Goal: Task Accomplishment & Management: Complete application form

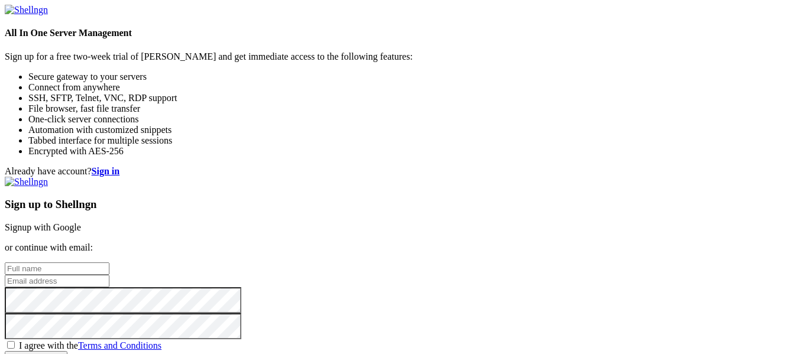
click at [109, 263] on input "text" at bounding box center [57, 269] width 105 height 12
type input "[PERSON_NAME]"
click at [109, 275] on input "email" at bounding box center [57, 281] width 105 height 12
type input "[PERSON_NAME][EMAIL_ADDRESS][DOMAIN_NAME]"
click at [109, 275] on input "[PERSON_NAME][EMAIL_ADDRESS][DOMAIN_NAME]" at bounding box center [57, 281] width 105 height 12
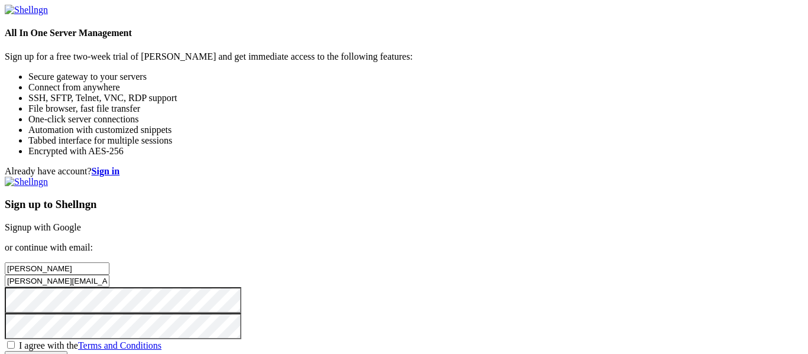
click at [109, 275] on input "[PERSON_NAME][EMAIL_ADDRESS][DOMAIN_NAME]" at bounding box center [57, 281] width 105 height 12
type input "[EMAIL_ADDRESS][DOMAIN_NAME]"
click at [162, 341] on span "I agree with the Terms and Conditions" at bounding box center [90, 346] width 143 height 10
click at [15, 341] on input "I agree with the Terms and Conditions" at bounding box center [11, 345] width 8 height 8
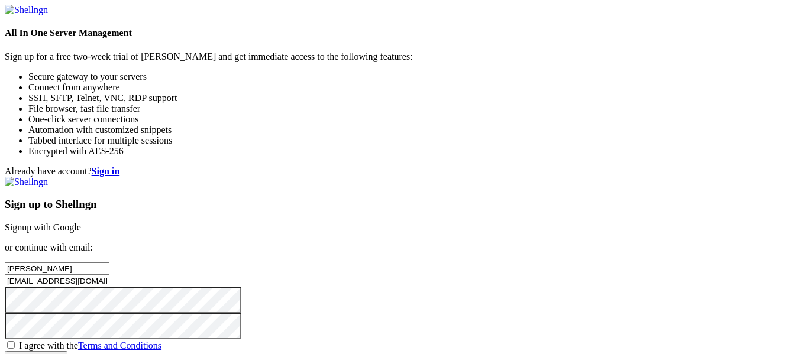
checkbox input "true"
click at [67, 352] on input "Create account" at bounding box center [36, 358] width 63 height 12
